Goal: Task Accomplishment & Management: Manage account settings

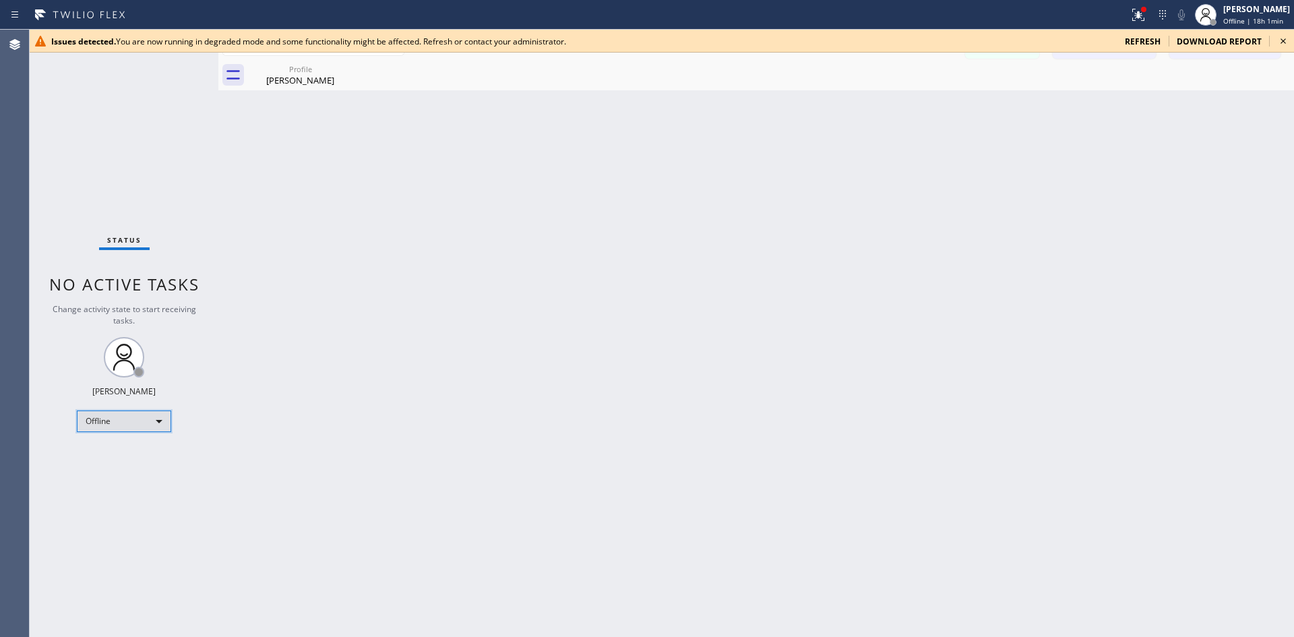
click at [143, 429] on div "Offline" at bounding box center [124, 421] width 94 height 22
click at [131, 446] on li "Offline" at bounding box center [123, 440] width 92 height 16
drag, startPoint x: 150, startPoint y: 408, endPoint x: 148, endPoint y: 414, distance: 6.9
click at [150, 408] on div "Status No active tasks Change activity state to start receiving tasks. Lika Sha…" at bounding box center [124, 333] width 189 height 607
click at [140, 429] on div "Offline" at bounding box center [124, 421] width 94 height 22
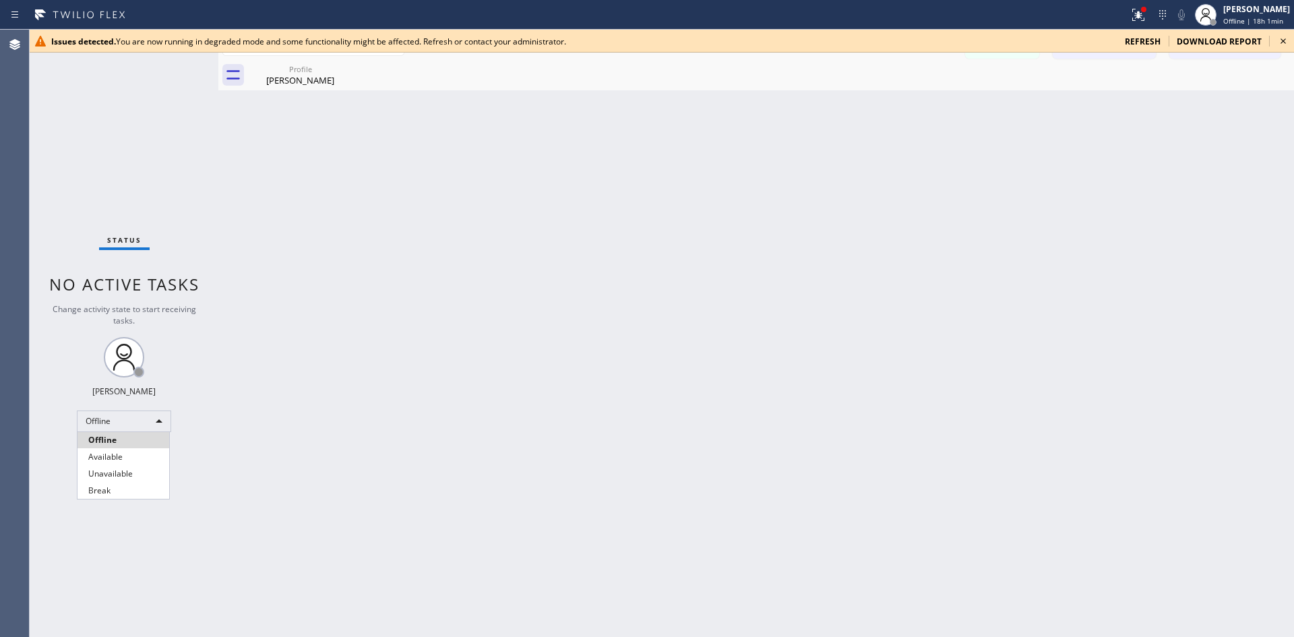
click at [127, 453] on li "Available" at bounding box center [123, 457] width 92 height 16
click at [448, 428] on div "Back to Dashboard Change Sender ID Customers Technicians Select a contact Outbo…" at bounding box center [756, 333] width 1076 height 607
click at [1133, 44] on span "refresh" at bounding box center [1143, 41] width 36 height 11
